Goal: Task Accomplishment & Management: Manage account settings

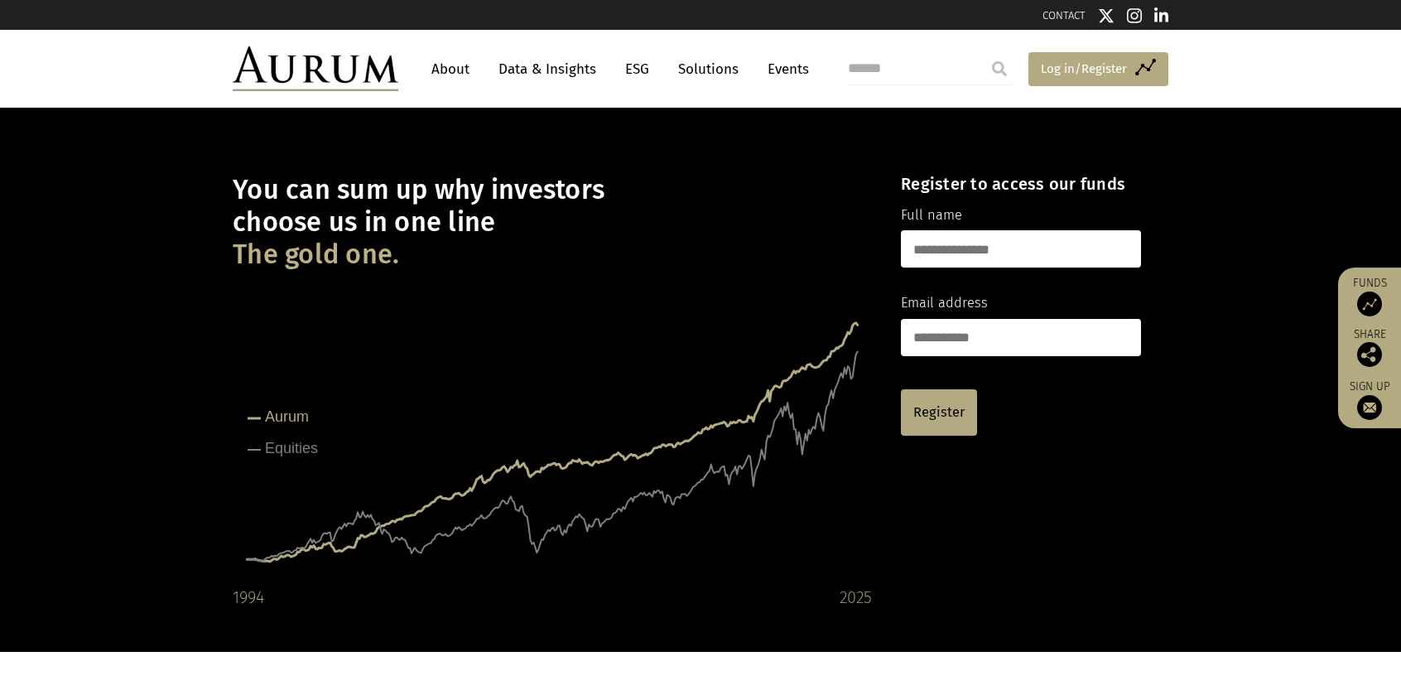
click at [1057, 62] on span "Log in/Register" at bounding box center [1084, 69] width 86 height 20
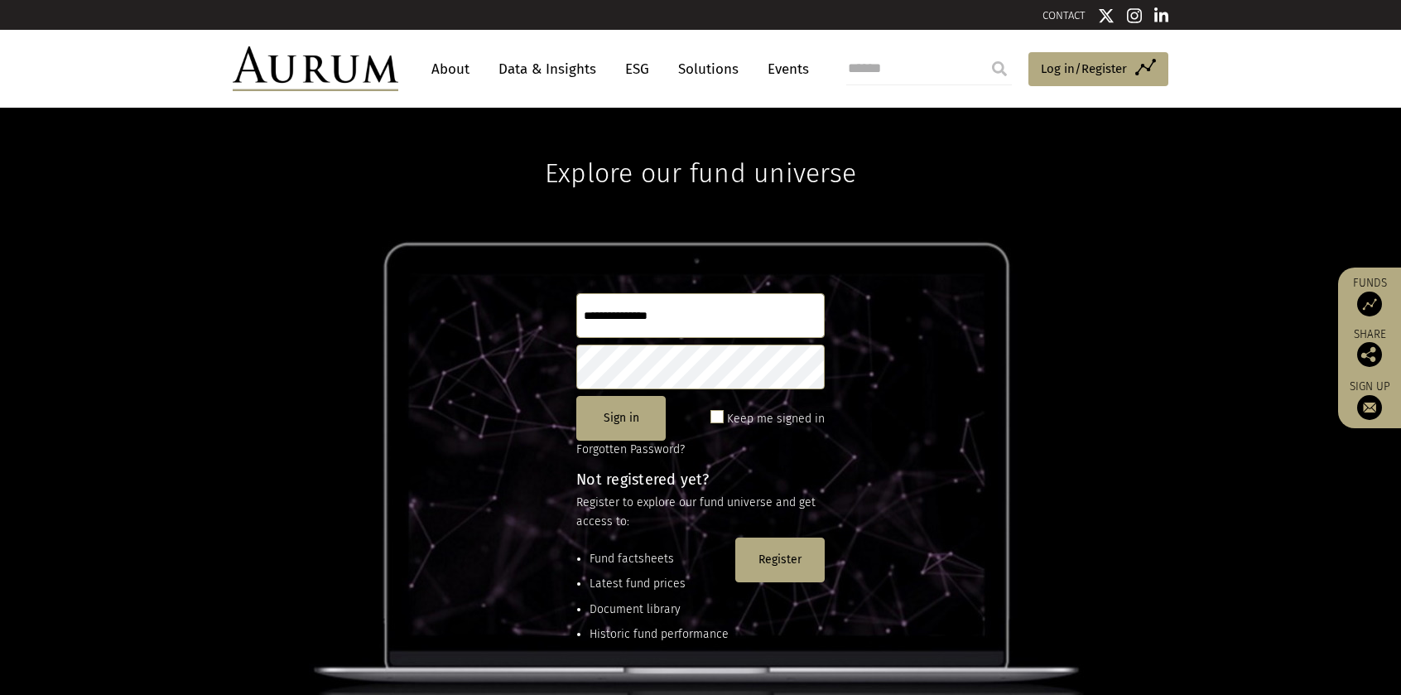
click at [672, 335] on input "text" at bounding box center [700, 315] width 248 height 45
click at [1059, 63] on span "Log in/Register" at bounding box center [1084, 69] width 86 height 20
